Goal: Transaction & Acquisition: Purchase product/service

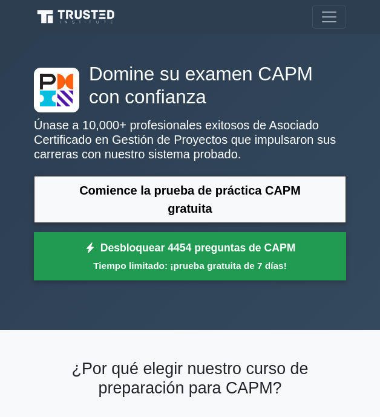
click at [245, 236] on link "Desbloquear 4454 preguntas de CAPM Tiempo limitado: ¡prueba gratuita de 7 días!" at bounding box center [190, 256] width 312 height 48
click at [250, 250] on font "Desbloquear 4454 preguntas de CAPM" at bounding box center [197, 248] width 195 height 12
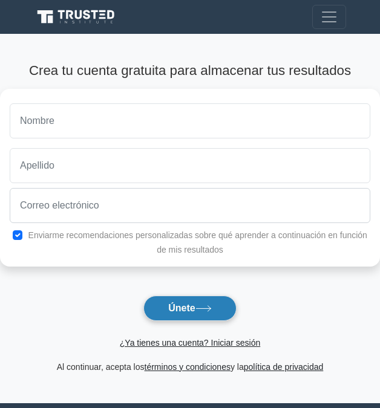
click at [187, 313] on font "Únete" at bounding box center [181, 308] width 27 height 10
click at [192, 296] on button "Únete" at bounding box center [189, 308] width 93 height 25
click at [195, 304] on button "Únete" at bounding box center [189, 308] width 93 height 25
